Goal: Communication & Community: Participate in discussion

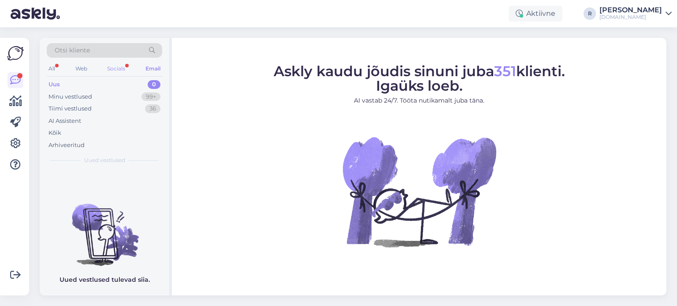
click at [117, 67] on div "Socials" at bounding box center [116, 68] width 22 height 11
click at [63, 97] on div "Minu vestlused" at bounding box center [70, 96] width 44 height 9
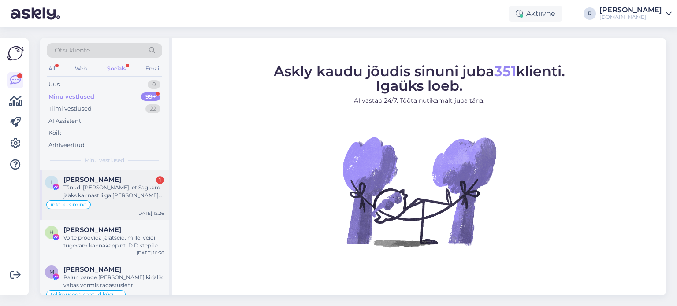
click at [110, 184] on div "Tänud! [PERSON_NAME], et Saguaro jääks kannast liiga [PERSON_NAME] ka." at bounding box center [113, 192] width 100 height 16
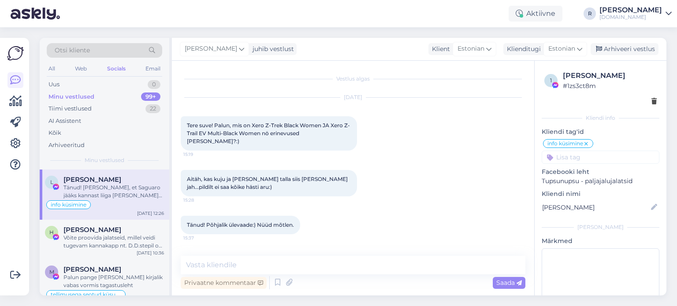
scroll to position [921, 0]
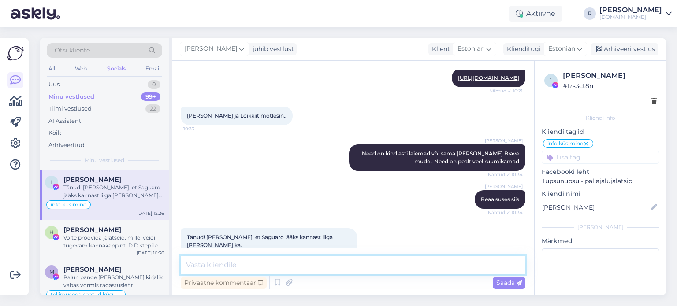
click at [285, 261] on textarea at bounding box center [353, 265] width 344 height 18
click at [153, 68] on div "Email" at bounding box center [153, 68] width 18 height 11
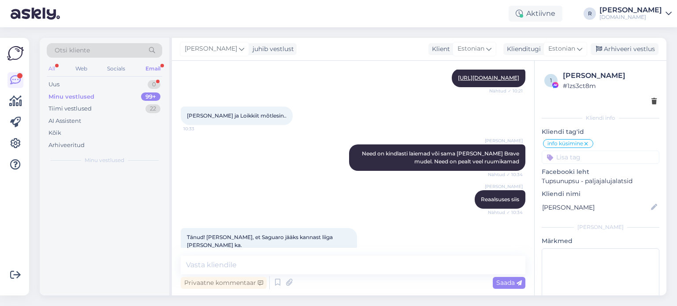
click at [52, 71] on div "All" at bounding box center [52, 68] width 10 height 11
click at [53, 67] on div "All" at bounding box center [52, 68] width 10 height 11
click at [58, 129] on div "Kõik" at bounding box center [54, 133] width 13 height 9
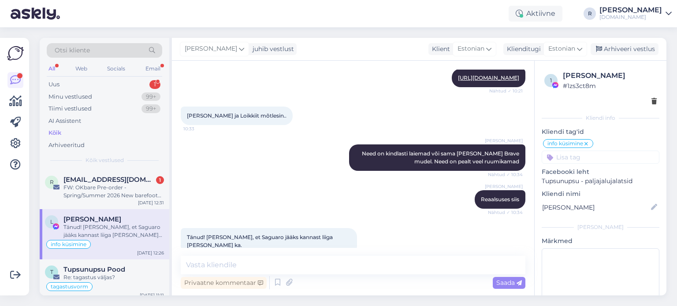
click at [55, 65] on div "All" at bounding box center [52, 68] width 10 height 11
click at [101, 193] on div "FW: OKbare Pre-order - Spring/Summer 2026 New barefoot Collection" at bounding box center [113, 192] width 100 height 16
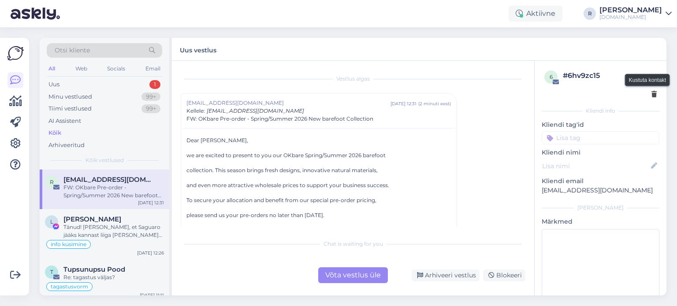
click at [651, 92] on icon at bounding box center [653, 95] width 5 height 6
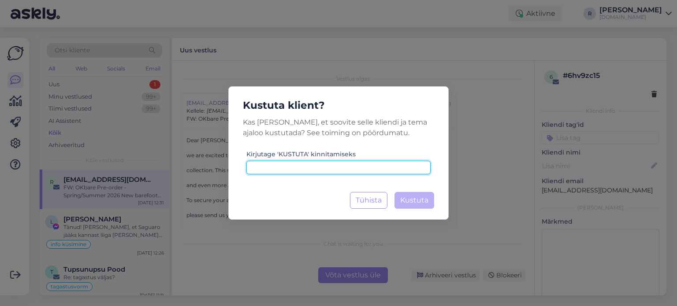
click at [342, 170] on input at bounding box center [338, 168] width 184 height 14
type input "kustuta"
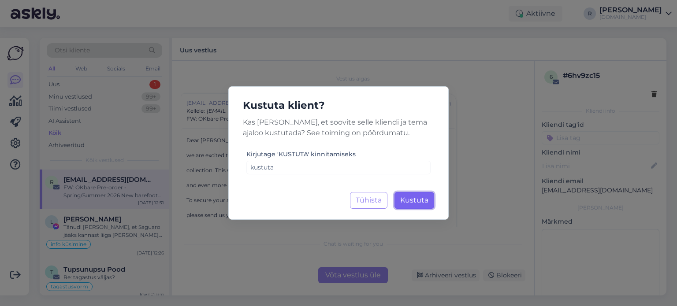
click at [425, 198] on span "Kustuta" at bounding box center [414, 200] width 28 height 8
